Goal: Information Seeking & Learning: Learn about a topic

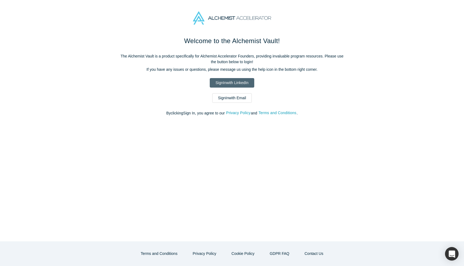
click at [234, 84] on link "Sign In with LinkedIn" at bounding box center [232, 82] width 44 height 9
click at [243, 79] on link "Sign In with LinkedIn" at bounding box center [232, 82] width 44 height 9
click at [221, 83] on link "Sign In with LinkedIn" at bounding box center [232, 82] width 44 height 9
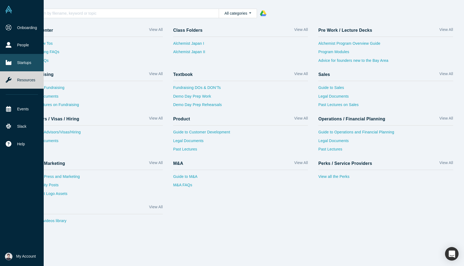
click at [9, 63] on icon at bounding box center [9, 62] width 6 height 5
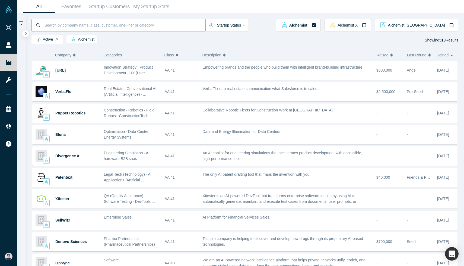
click at [84, 27] on input at bounding box center [124, 25] width 161 height 13
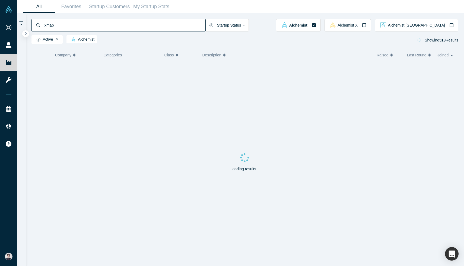
type input "xmap"
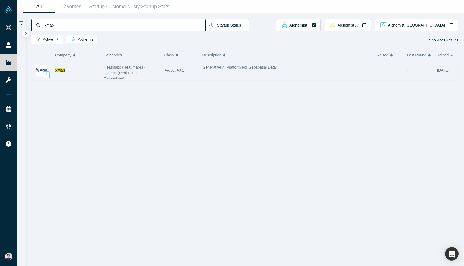
click at [71, 66] on div "xMap" at bounding box center [76, 70] width 43 height 19
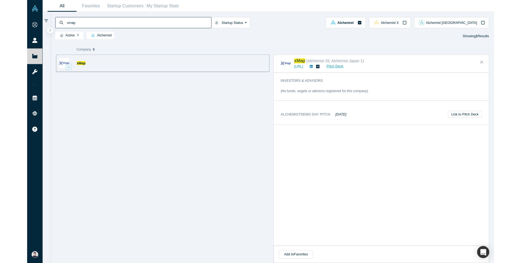
scroll to position [289, 0]
